Goal: Register for event/course

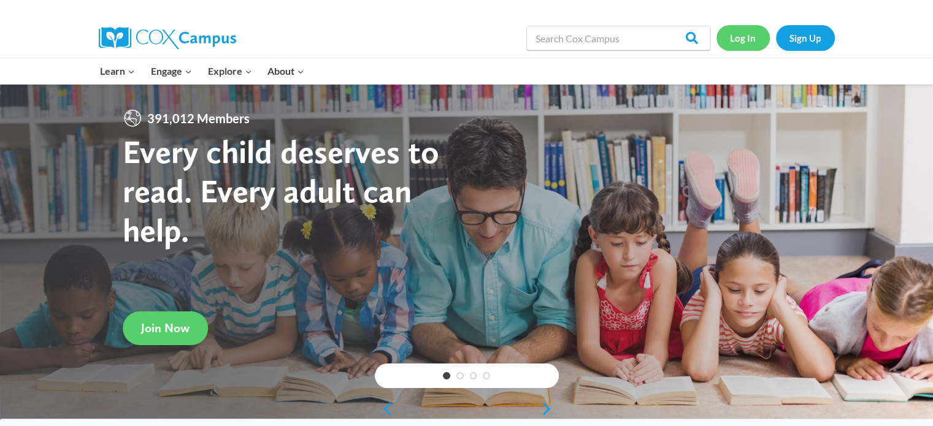
click at [742, 41] on link "Log In" at bounding box center [742, 37] width 53 height 25
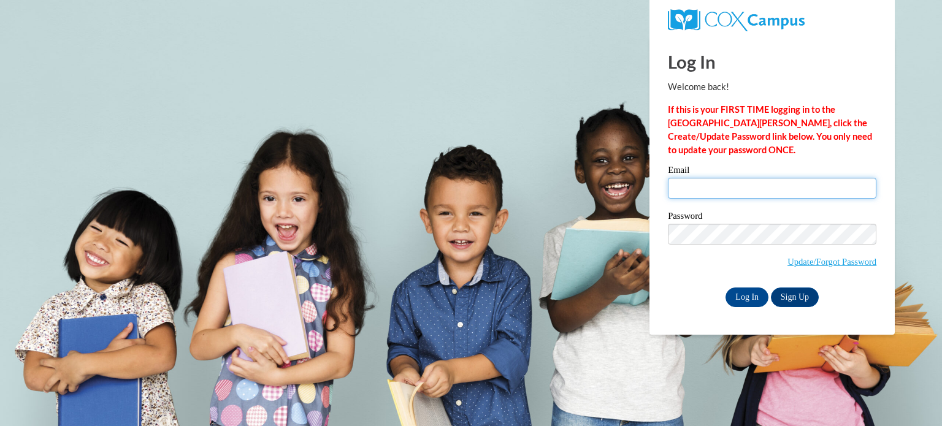
click at [696, 180] on input "Email" at bounding box center [772, 188] width 208 height 21
type input "klowry@kusd.edu"
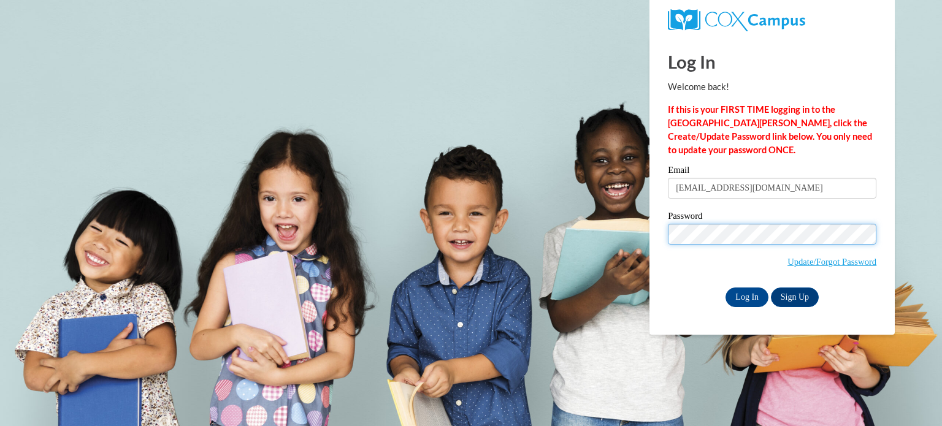
click at [699, 244] on span "Update/Forgot Password" at bounding box center [772, 249] width 208 height 51
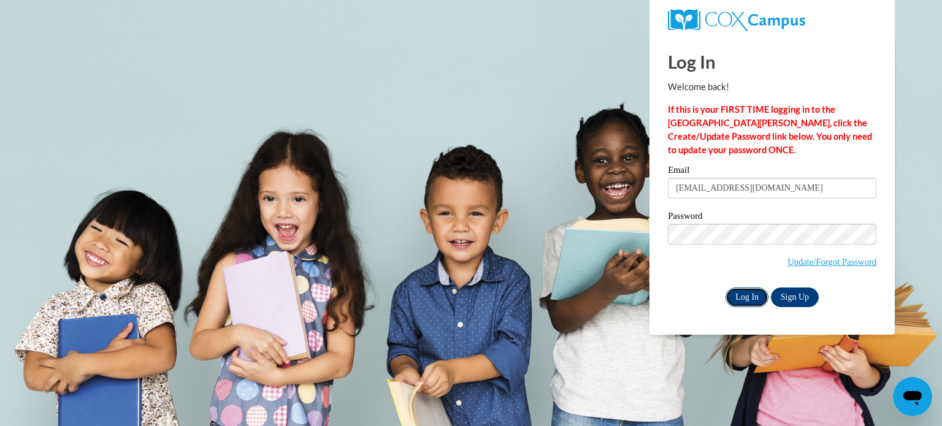
click at [741, 294] on input "Log In" at bounding box center [746, 298] width 43 height 20
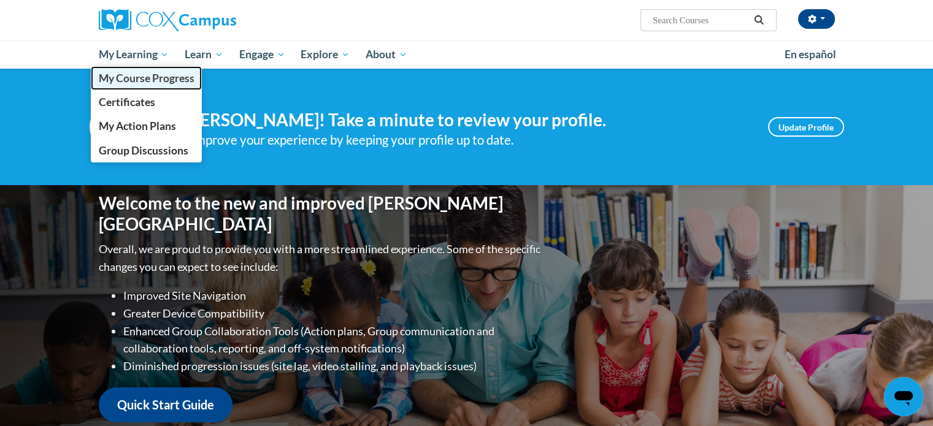
click at [150, 75] on span "My Course Progress" at bounding box center [146, 78] width 96 height 13
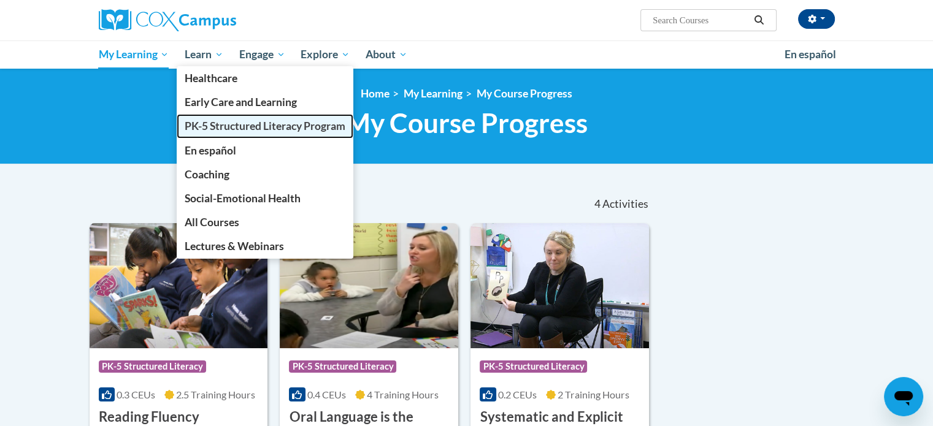
click at [218, 125] on span "PK-5 Structured Literacy Program" at bounding box center [265, 126] width 161 height 13
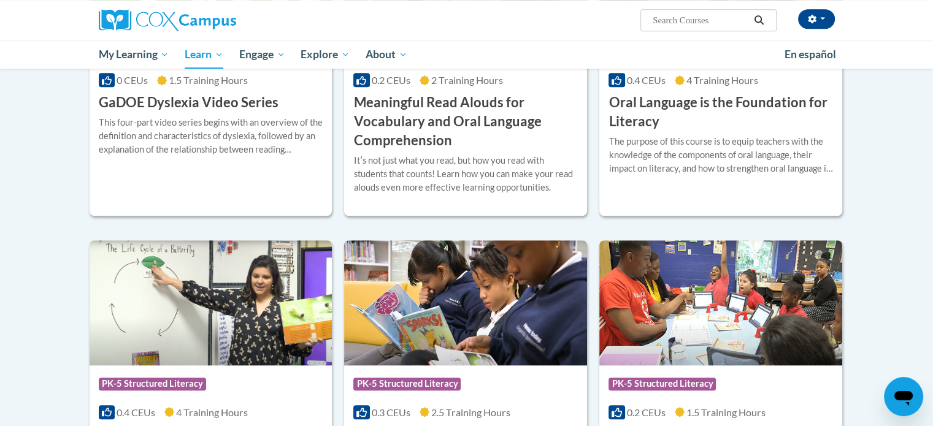
scroll to position [736, 0]
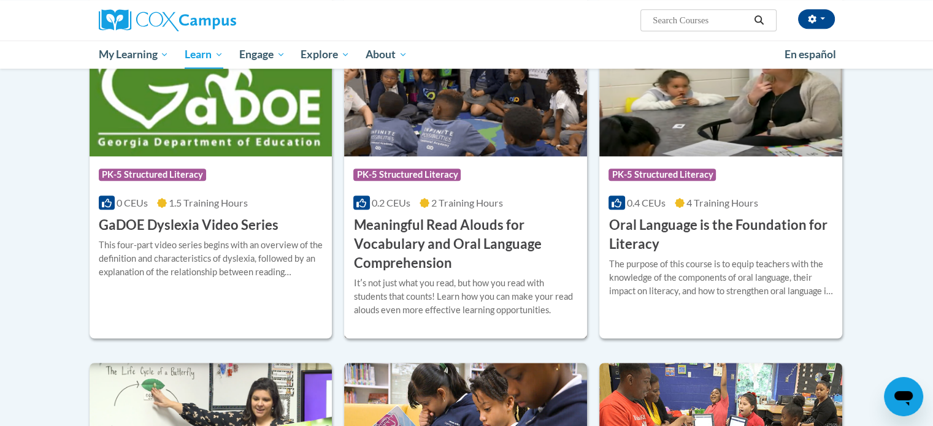
click at [459, 230] on h3 "Meaningful Read Alouds for Vocabulary and Oral Language Comprehension" at bounding box center [465, 244] width 224 height 56
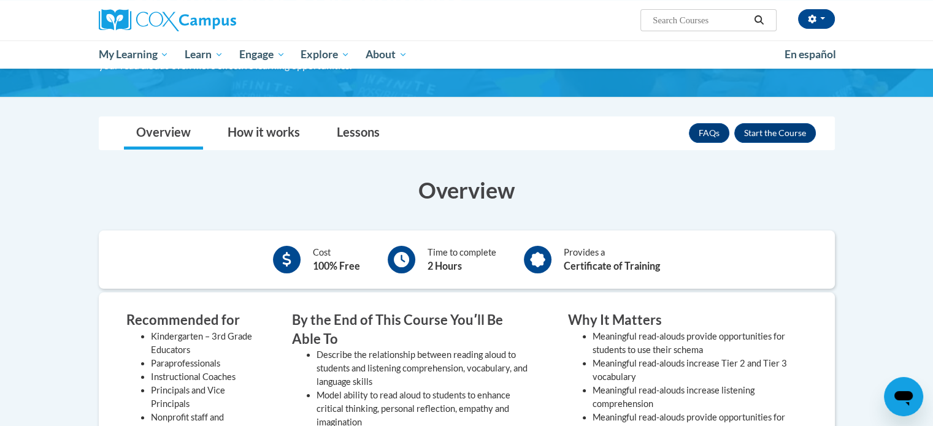
scroll to position [61, 0]
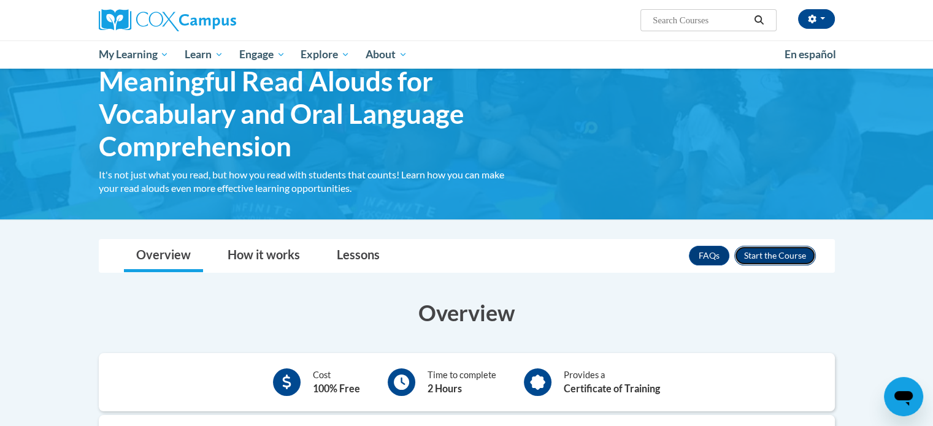
click at [766, 253] on button "Enroll" at bounding box center [775, 256] width 82 height 20
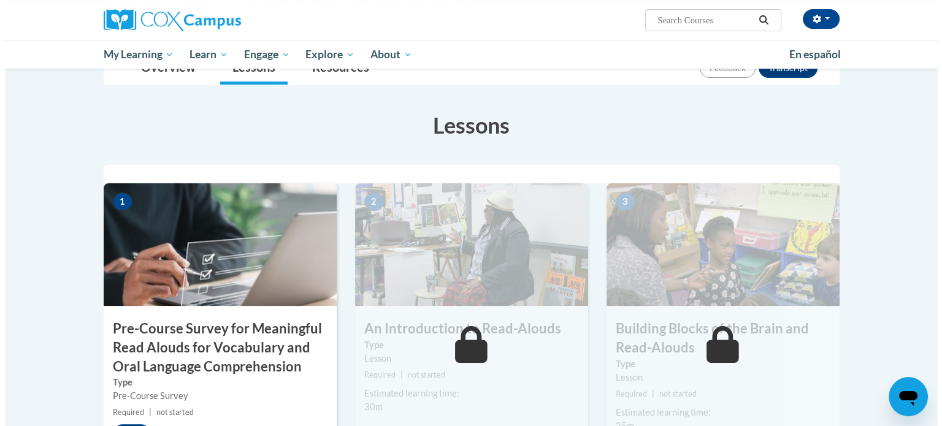
scroll to position [307, 0]
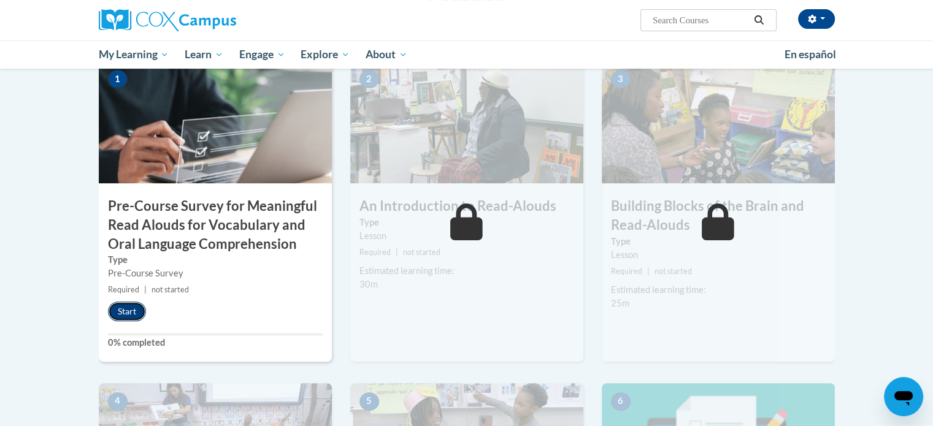
click at [129, 316] on button "Start" at bounding box center [127, 312] width 38 height 20
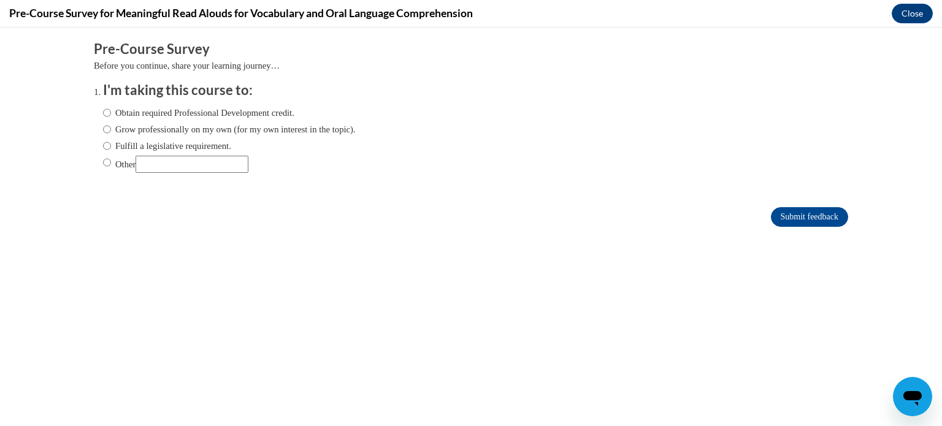
scroll to position [0, 0]
click at [103, 111] on input "Obtain required Professional Development credit." at bounding box center [107, 112] width 8 height 13
radio input "true"
click at [103, 144] on input "Fulfill a legislative requirement." at bounding box center [107, 145] width 8 height 13
radio input "true"
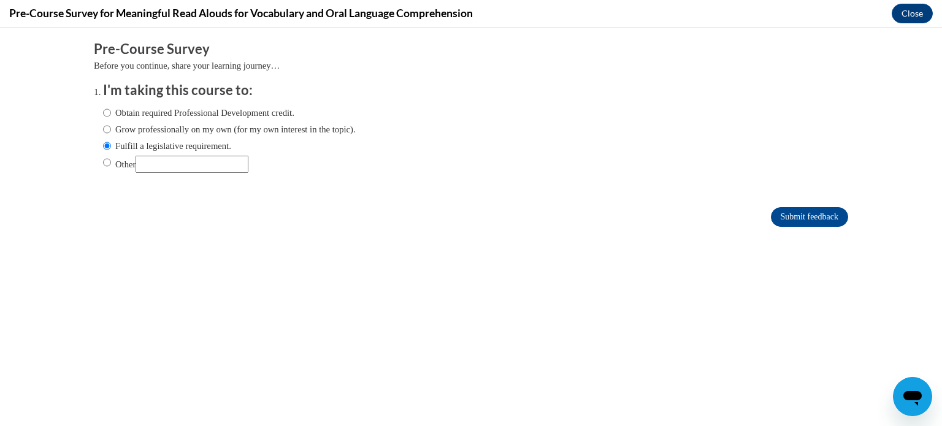
click at [799, 204] on form "Pre-Course Survey Before you continue, share your learning journey… I'm taking …" at bounding box center [471, 140] width 754 height 200
click at [795, 214] on input "Submit feedback" at bounding box center [809, 217] width 77 height 20
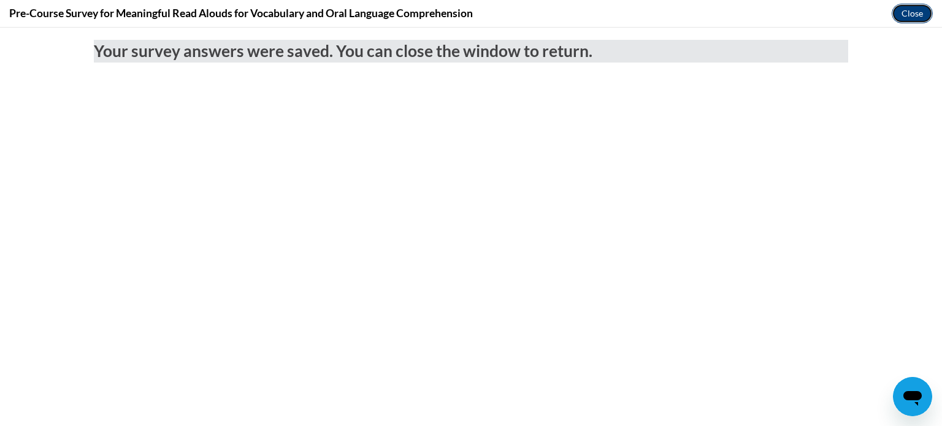
drag, startPoint x: 917, startPoint y: 14, endPoint x: 828, endPoint y: 87, distance: 115.0
click at [917, 14] on button "Close" at bounding box center [911, 14] width 41 height 20
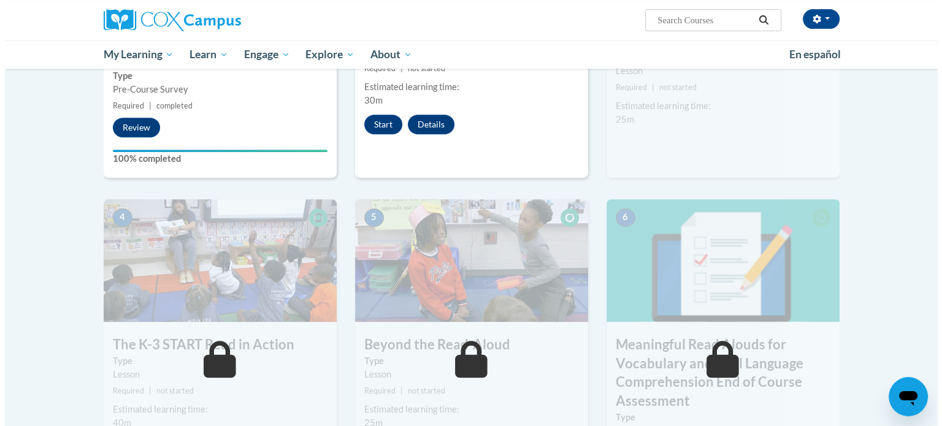
scroll to position [307, 0]
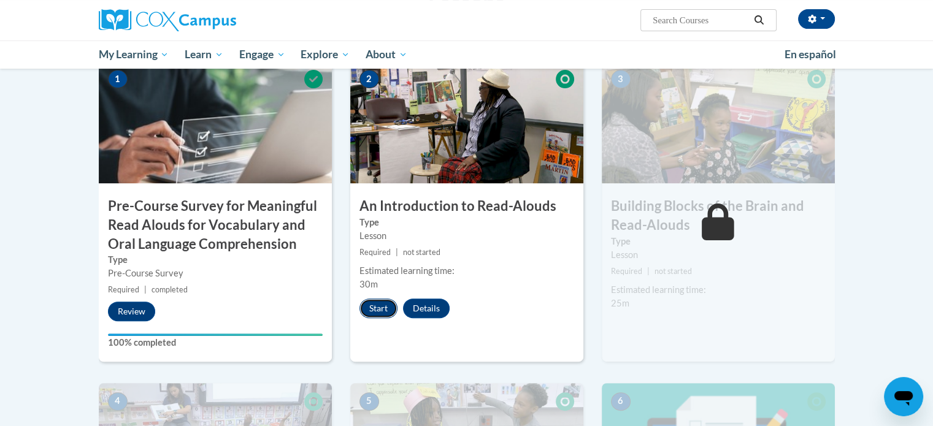
click at [382, 307] on button "Start" at bounding box center [378, 309] width 38 height 20
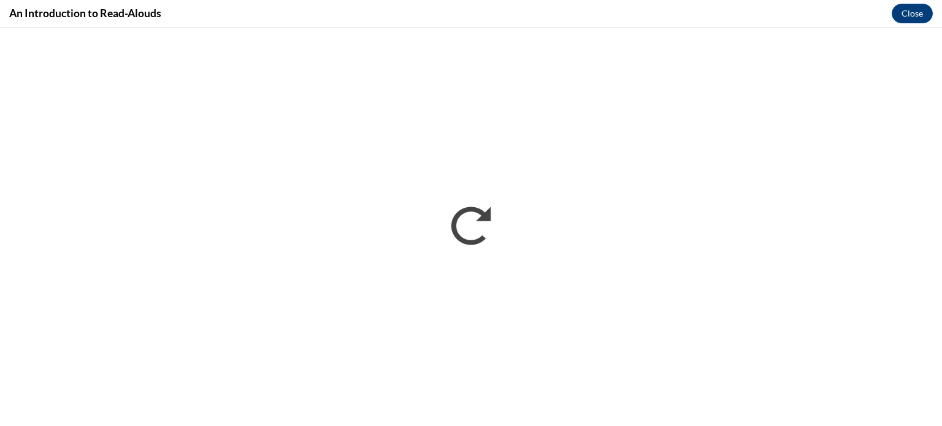
scroll to position [0, 0]
